Goal: Find specific page/section: Find specific page/section

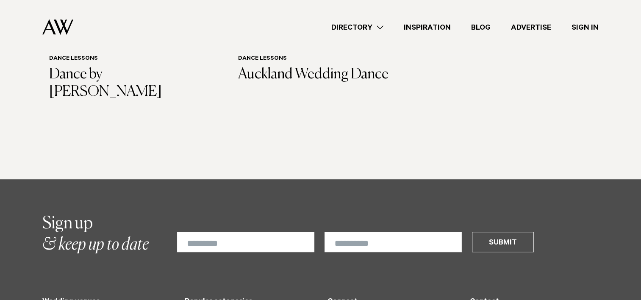
scroll to position [479, 0]
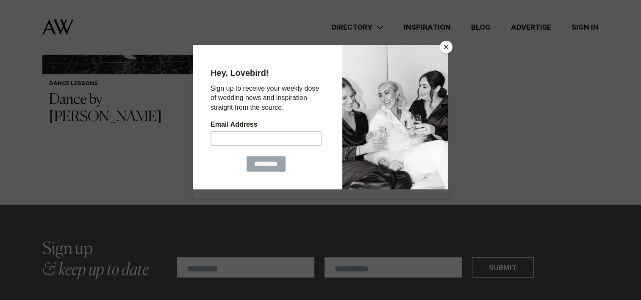
click at [441, 44] on button "Close" at bounding box center [446, 47] width 13 height 13
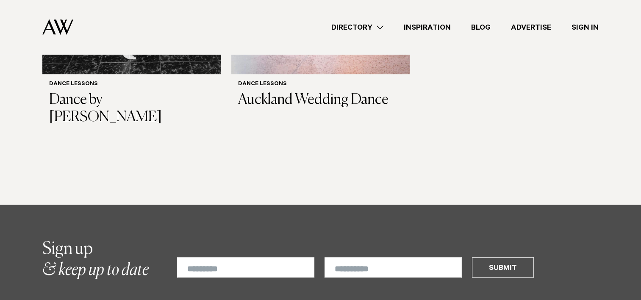
click at [383, 28] on link "Directory" at bounding box center [357, 27] width 72 height 11
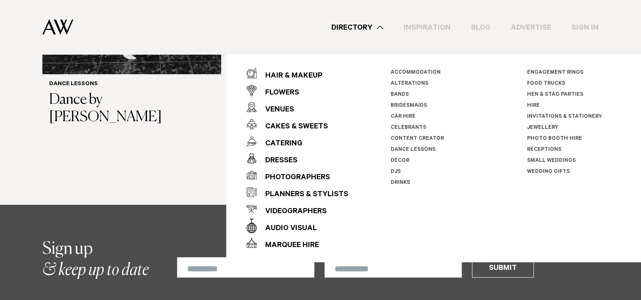
click at [412, 147] on link "Dance Lessons" at bounding box center [412, 150] width 45 height 6
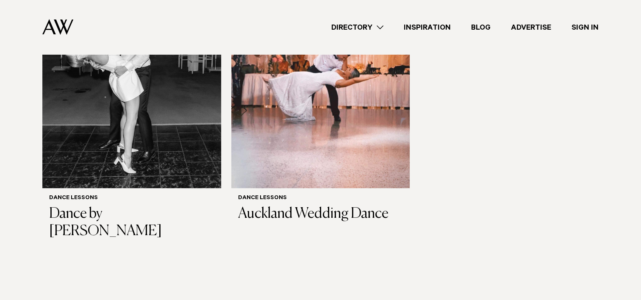
scroll to position [314, 0]
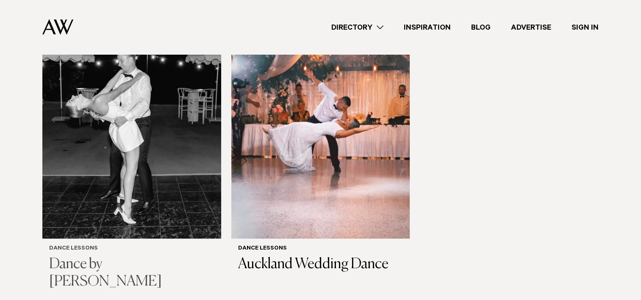
click at [110, 256] on h3 "Dance by [PERSON_NAME]" at bounding box center [131, 273] width 165 height 35
